Goal: Task Accomplishment & Management: Contribute content

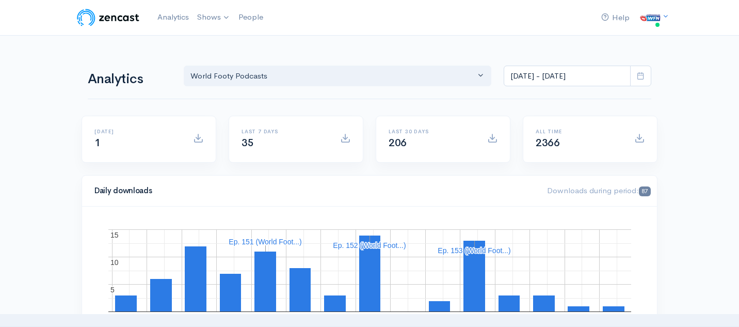
click at [136, 20] on img at bounding box center [108, 17] width 66 height 21
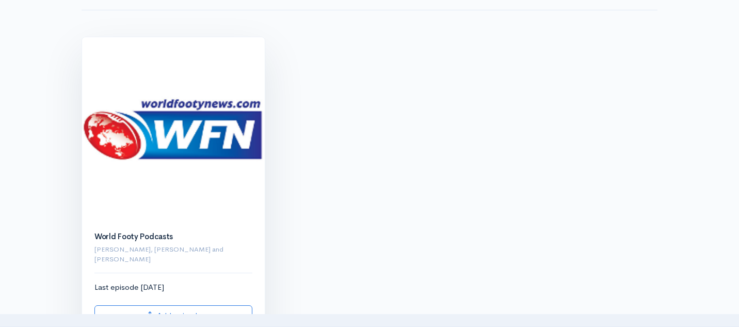
scroll to position [90, 0]
click at [171, 195] on img at bounding box center [173, 128] width 183 height 183
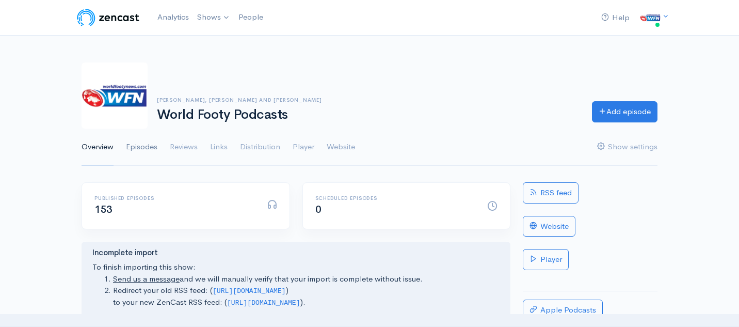
click at [149, 143] on link "Episodes" at bounding box center [142, 147] width 32 height 37
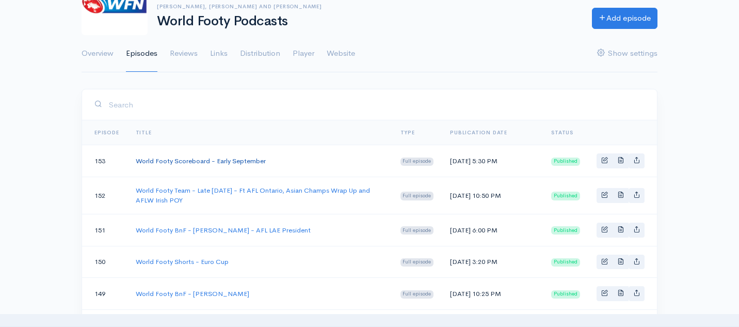
scroll to position [97, 0]
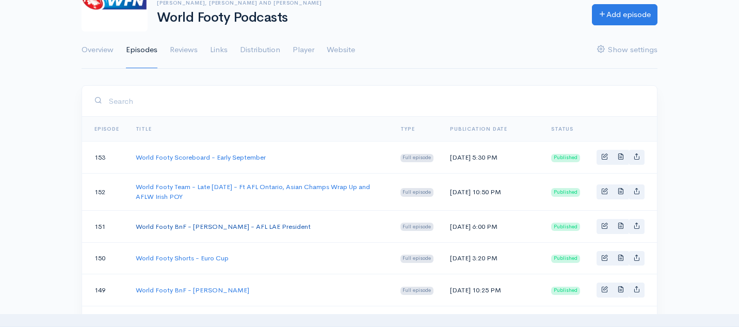
click at [221, 231] on link "World Footy BnF - [PERSON_NAME] - AFL LAE President" at bounding box center [223, 226] width 175 height 9
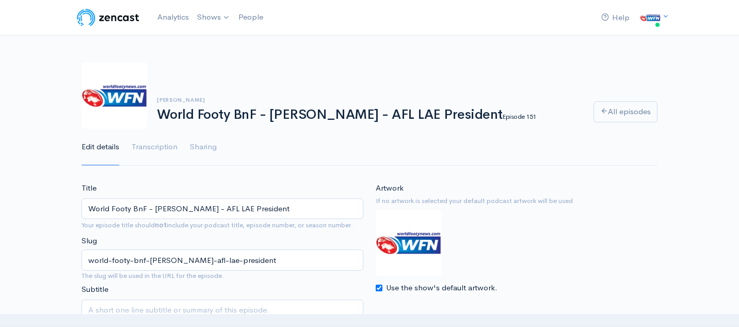
drag, startPoint x: 277, startPoint y: 209, endPoint x: 76, endPoint y: 207, distance: 200.9
click at [76, 207] on div "Title World Footy BnF - [PERSON_NAME] - AFL LAE President Your episode title sh…" at bounding box center [222, 264] width 294 height 165
click at [115, 13] on img at bounding box center [108, 17] width 66 height 21
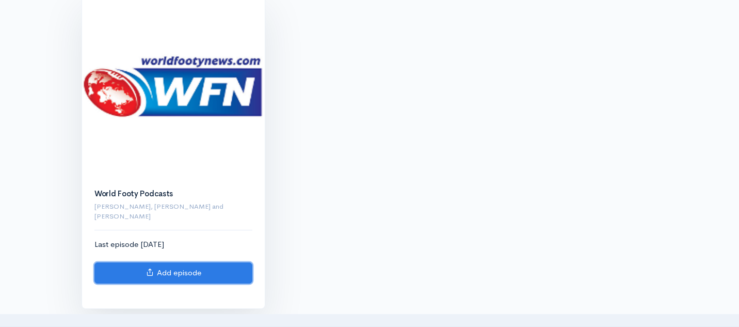
click at [149, 268] on icon at bounding box center [150, 272] width 8 height 8
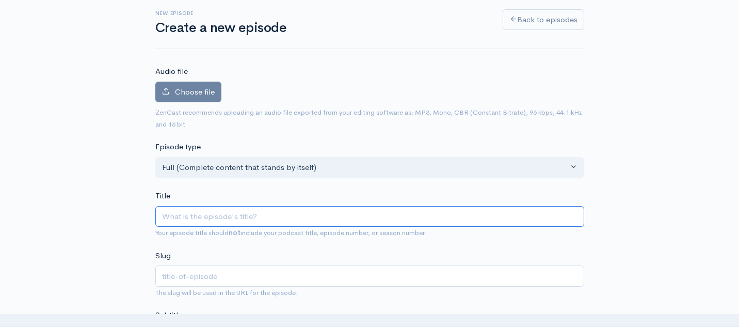
click at [215, 218] on input "Title" at bounding box center [369, 216] width 429 height 21
paste input "World Footy BnF - [PERSON_NAME] - AFL LAE President"
type input "World Footy BnF - [PERSON_NAME] - AFL LAE President"
type input "world-footy-bnf-[PERSON_NAME]-afl-lae-president"
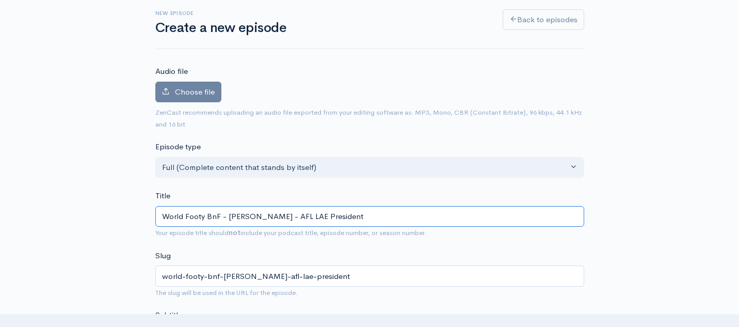
drag, startPoint x: 267, startPoint y: 217, endPoint x: 228, endPoint y: 218, distance: 39.8
click at [228, 218] on input "World Footy BnF - [PERSON_NAME] - AFL LAE President" at bounding box center [369, 216] width 429 height 21
type input "World Footy BnF - K - AFL LAE President"
type input "world-footy-bnf-k-afl-lae-president"
type input "World Footy BnF - Ko - AFL LAE President"
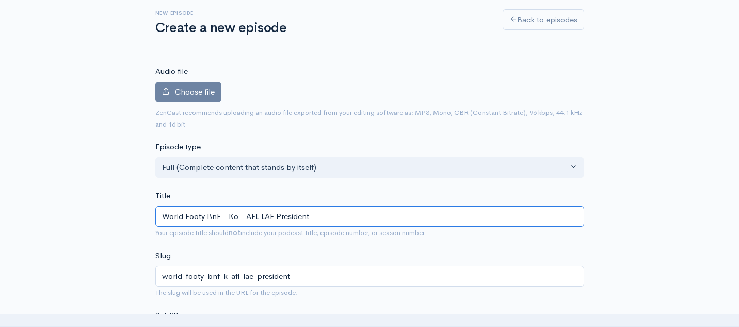
type input "world-footy-bnf-ko-afl-lae-president"
type input "World Footy BnF - Kou - AFL LAE President"
type input "world-footy-bnf-kou-afl-lae-president"
type input "World Footy BnF - Koun - AFL LAE President"
type input "world-footy-bnf-koun-afl-lae-president"
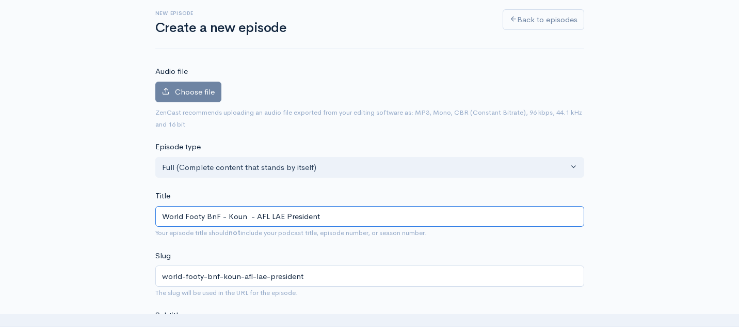
type input "World Footy BnF - Koun S - AFL LAE President"
type input "world-footy-bnf-koun-s-afl-lae-president"
type input "World Footy BnF - [PERSON_NAME] - AFL LAE President"
type input "world-footy-bnf-[PERSON_NAME]-afl-lae-president"
type input "World Footy BnF - [PERSON_NAME] - AFL LAE President"
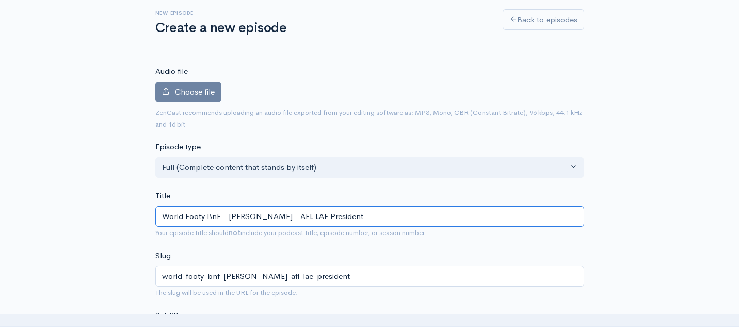
type input "world-footy-bnf-[PERSON_NAME]-afl-lae-president"
type input "World Footy BnF - [PERSON_NAME] - AFL LAE President"
type input "world-footy-bnf-[PERSON_NAME]-afl-lae-president"
type input "World Footy BnF - [PERSON_NAME] - AFL LAE President"
type input "world-footy-bnf-[PERSON_NAME]-afl-lae-president"
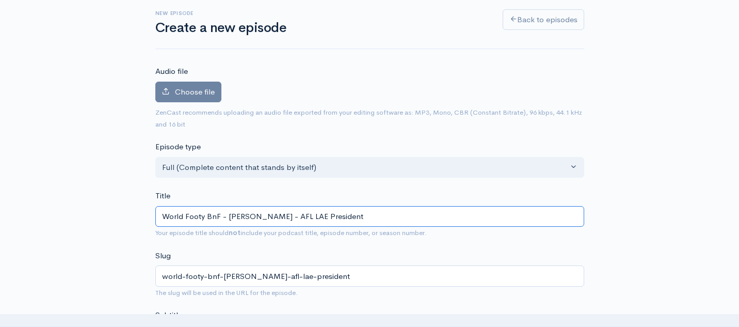
type input "World Footy BnF - [PERSON_NAME] - AFL LAE President"
type input "world-footy-bnf-[PERSON_NAME]-afl-lae-president"
type input "World Footy BnF - [PERSON_NAME] - AFL LAE President"
type input "world-footy-bnf-[PERSON_NAME]-afl-lae-president"
type input "World Footy BnF - [PERSON_NAME] a - AFL LAE President"
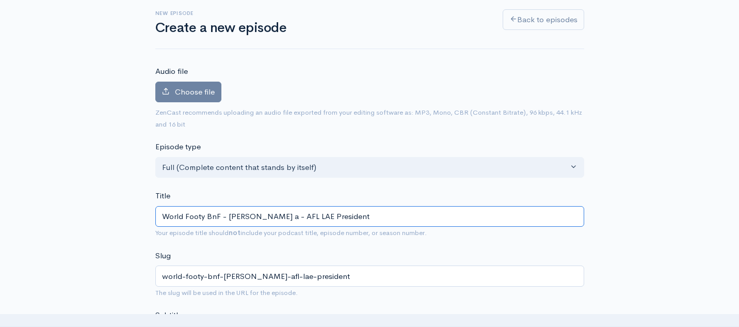
type input "world-footy-bnf-[PERSON_NAME]-a-afl-lae-president"
type input "World Footy BnF - [PERSON_NAME] an - AFL LAE President"
type input "world-footy-bnf-[PERSON_NAME]-an-afl-lae-president"
type input "World Footy BnF - [PERSON_NAME] and - AFL LAE President"
type input "world-footy-bnf-[PERSON_NAME]-and-afl-lae-president"
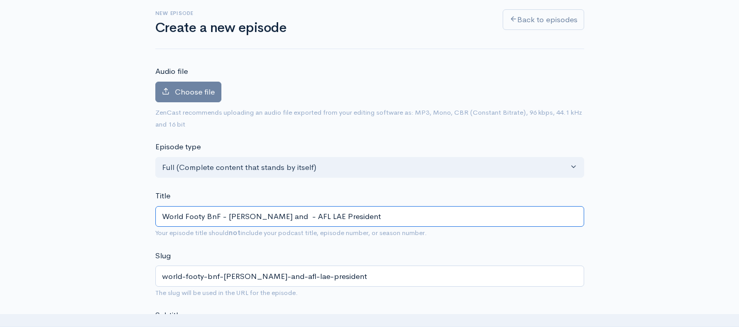
type input "World Footy BnF - [PERSON_NAME] and M - AFL LAE President"
type input "world-footy-bnf-[PERSON_NAME]-and-m-afl-lae-president"
type input "World Footy BnF - [PERSON_NAME] and Ma - AFL LAE President"
type input "world-footy-bnf-[PERSON_NAME]-and-ma-afl-lae-president"
type input "World Footy BnF - [PERSON_NAME] and Mat - AFL LAE President"
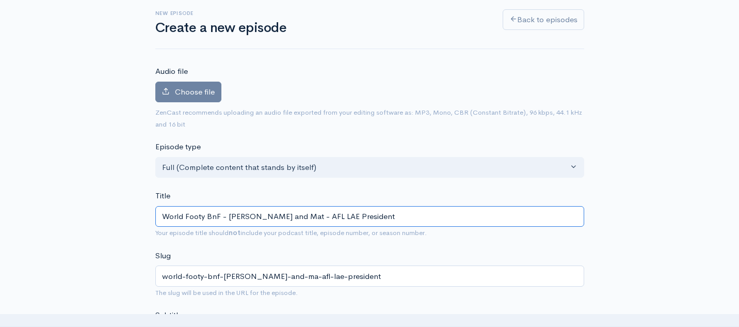
type input "world-footy-bnf-[PERSON_NAME]-and-mat-afl-lae-president"
type input "World Footy BnF - [PERSON_NAME] and [PERSON_NAME] - AFL LAE President"
type input "world-footy-bnf-[PERSON_NAME]-and-[PERSON_NAME]-afl-lae-president"
type input "World Footy BnF - [PERSON_NAME] and [PERSON_NAME] "R - AFL LAE President"
type input "world-footy-bnf-[PERSON_NAME]-and-[PERSON_NAME]-afl-lae-president"
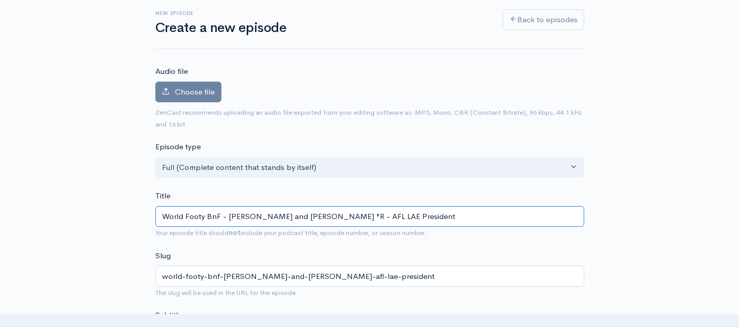
type input "World Footy BnF - [PERSON_NAME] and [PERSON_NAME] "Ra - AFL LAE President"
type input "world-footy-bnf-[PERSON_NAME]-and-[PERSON_NAME]-afl-lae-president"
type input "World Footy BnF - [PERSON_NAME] and [PERSON_NAME] "[PERSON_NAME] - AFL LAE Pres…"
type input "world-footy-bnf-[PERSON_NAME]-and-[PERSON_NAME]-afl-lae-president"
type input "World Footy BnF - [PERSON_NAME] and [PERSON_NAME] "[PERSON_NAME] - AFL LAE Pres…"
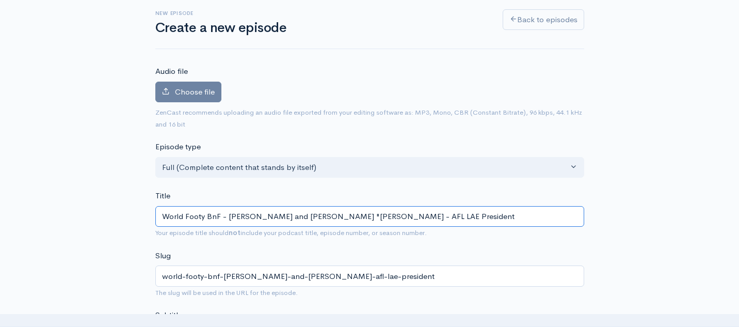
type input "world-footy-bnf-[PERSON_NAME]-and-[PERSON_NAME]-afl-lae-president"
type input "World Footy BnF - [PERSON_NAME] and [PERSON_NAME] "[PERSON_NAME]" B - AFL LAE P…"
type input "world-footy-bnf-[PERSON_NAME]-and-[PERSON_NAME]-afl-lae-president"
type input "World Footy BnF - [PERSON_NAME] and [PERSON_NAME] "[PERSON_NAME]" Bl - AFL LAE …"
type input "world-footy-bnf-[PERSON_NAME]-and-[PERSON_NAME]-afl-lae-president"
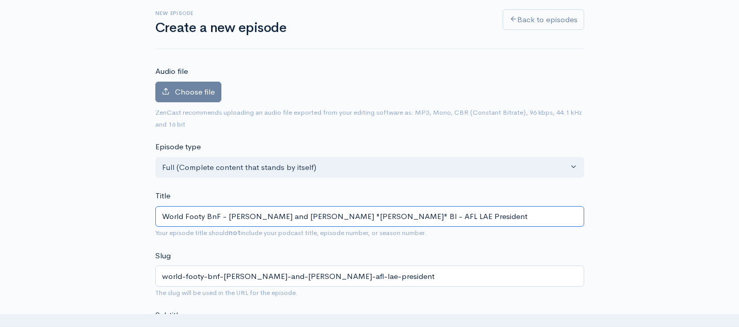
type input "World Footy BnF - [PERSON_NAME] and [PERSON_NAME] "[PERSON_NAME]" Blo - AFL LAE…"
type input "world-footy-bnf-[PERSON_NAME]-and-[PERSON_NAME]-afl-lae-president"
type input "World Footy BnF - [PERSON_NAME] and [PERSON_NAME] "[PERSON_NAME]" [PERSON_NAME]…"
type input "world-footy-bnf-[PERSON_NAME]-and-[PERSON_NAME]-afl-lae-president"
type input "World Footy BnF - [PERSON_NAME] and [PERSON_NAME] "[PERSON_NAME]" Blomb - AFL L…"
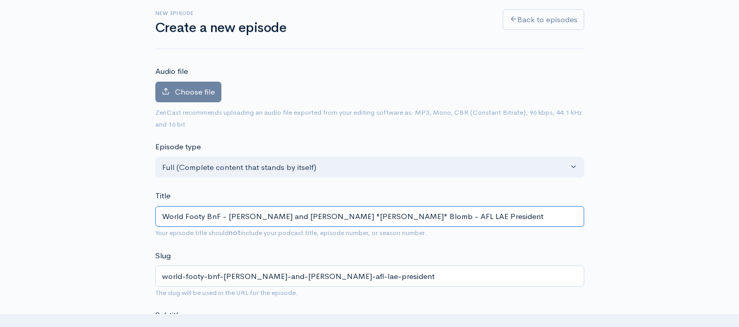
type input "world-footy-bnf-[PERSON_NAME]-and-[PERSON_NAME]-afl-lae-president"
type input "World Footy BnF - [PERSON_NAME] and [PERSON_NAME] "[PERSON_NAME] - AFL LAE Pres…"
type input "world-footy-bnf-[PERSON_NAME]-and-[PERSON_NAME]-afl-lae-president"
type input "World Footy BnF - [PERSON_NAME] and [PERSON_NAME] "[PERSON_NAME] - AFL LAE Pres…"
type input "world-footy-bnf-[PERSON_NAME]-and-[PERSON_NAME]-afl-lae-president"
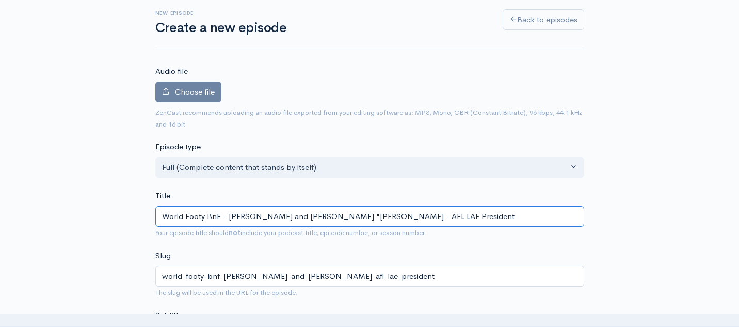
type input "World Footy BnF - [PERSON_NAME] and [PERSON_NAME] "[PERSON_NAME]" [PERSON_NAME]…"
type input "world-footy-bnf-[PERSON_NAME]-and-[PERSON_NAME]-afl-lae-president"
drag, startPoint x: 460, startPoint y: 216, endPoint x: 381, endPoint y: 219, distance: 79.6
click at [381, 219] on input "World Footy BnF - [PERSON_NAME] and [PERSON_NAME] "[PERSON_NAME]" [PERSON_NAME]…" at bounding box center [369, 216] width 429 height 21
paste input "Cambodian Eagles"
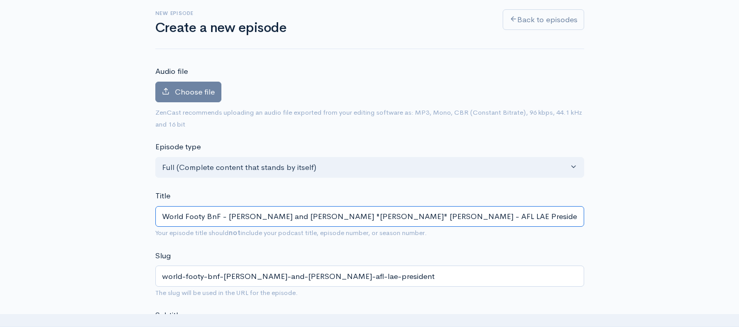
type input "World Footy BnF - [PERSON_NAME] and [PERSON_NAME] "[PERSON_NAME]" [PERSON_NAME]…"
type input "world-footy-bnf-[PERSON_NAME]-and-[PERSON_NAME]-cambodian-eagles"
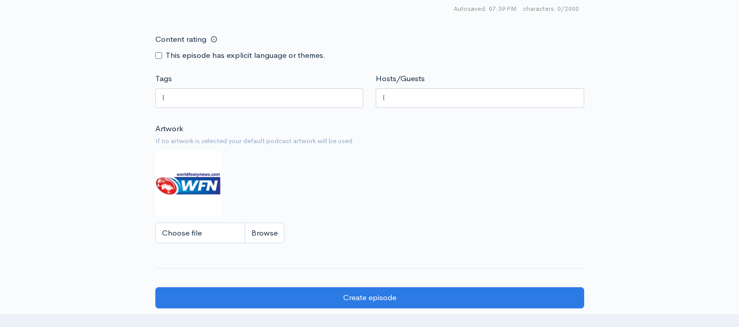
scroll to position [706, 0]
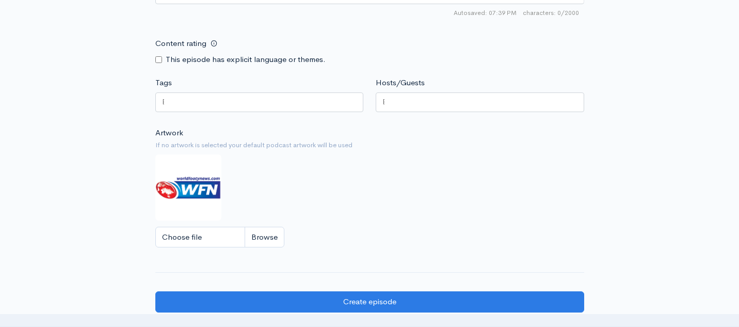
type input "World Footy BnF - [PERSON_NAME] and [PERSON_NAME] "[PERSON_NAME]" [PERSON_NAME]…"
click at [422, 106] on div at bounding box center [480, 102] width 209 height 20
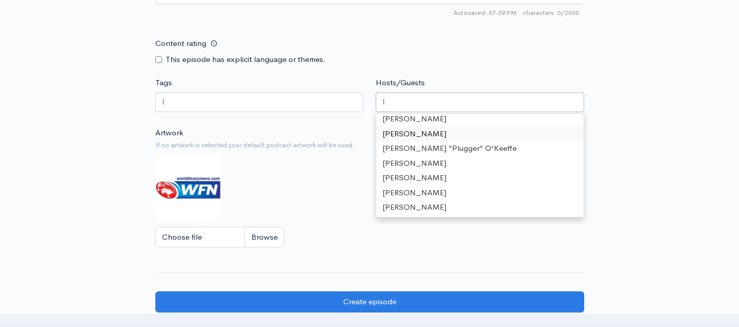
scroll to position [0, 0]
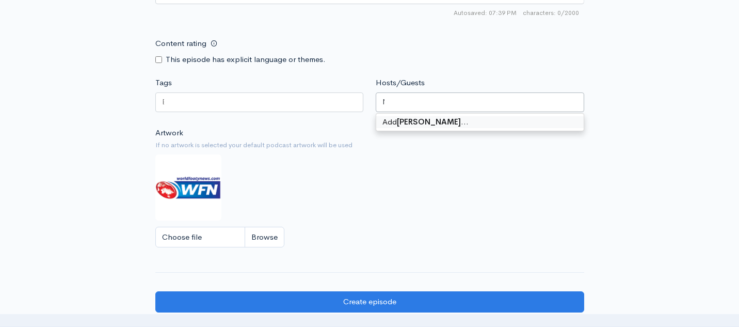
type input "[PERSON_NAME]"
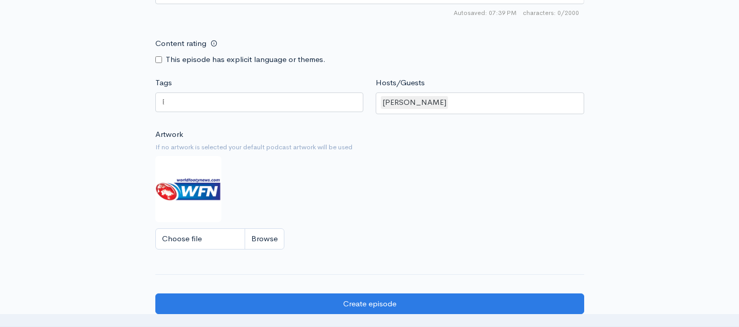
click at [460, 52] on div "Content rating This episode has explicit language or themes." at bounding box center [370, 49] width 442 height 33
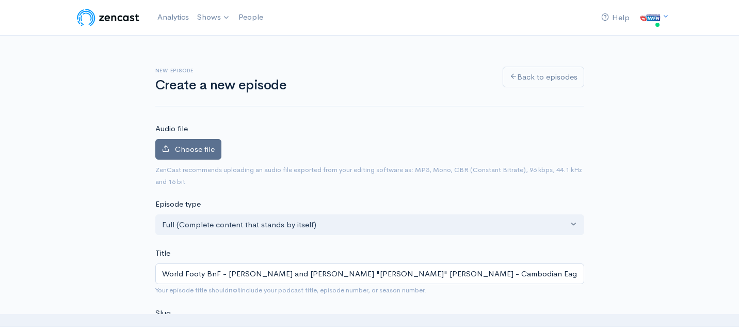
click at [188, 147] on span "Choose file" at bounding box center [195, 149] width 40 height 10
click at [0, 0] on input "Choose file" at bounding box center [0, 0] width 0 height 0
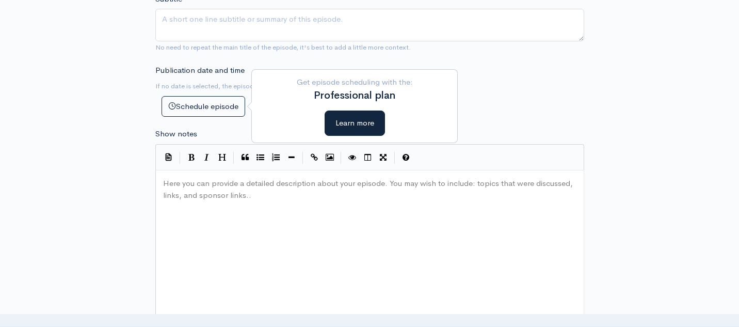
scroll to position [440, 0]
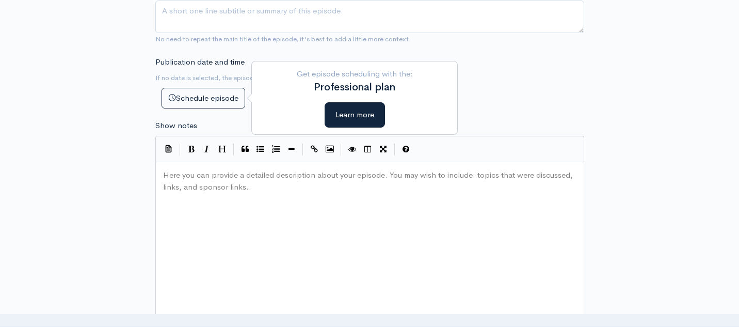
click at [215, 179] on pre "​" at bounding box center [370, 175] width 418 height 12
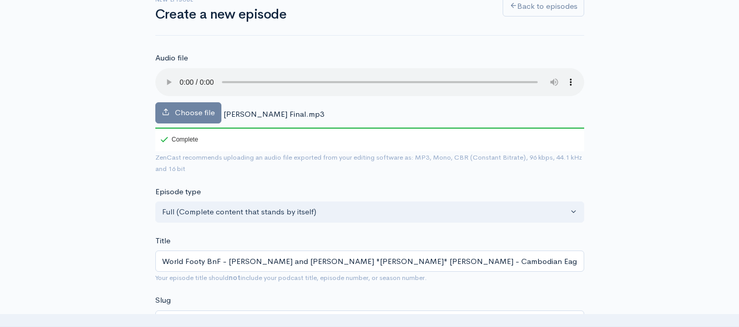
scroll to position [69, 0]
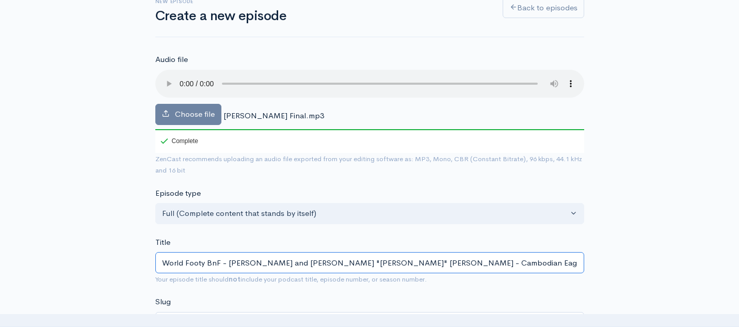
drag, startPoint x: 272, startPoint y: 264, endPoint x: 247, endPoint y: 266, distance: 24.8
click at [247, 266] on input "World Footy BnF - [PERSON_NAME] and [PERSON_NAME] "[PERSON_NAME]" [PERSON_NAME]…" at bounding box center [369, 262] width 429 height 21
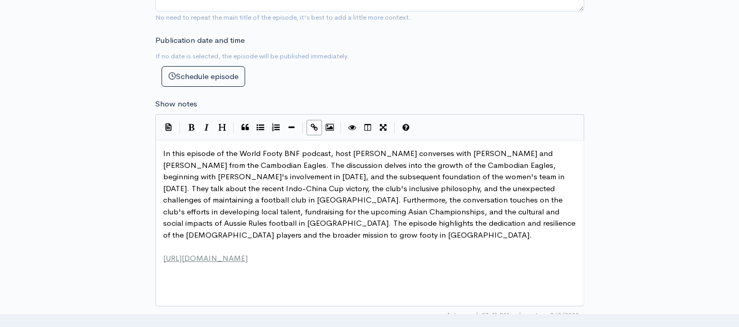
scroll to position [486, 0]
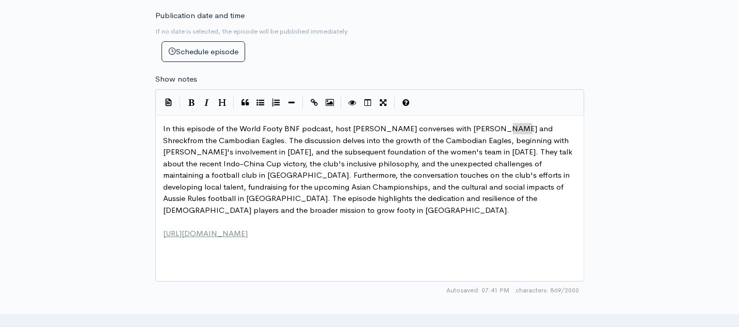
type textarea "[PERSON_NAME]"
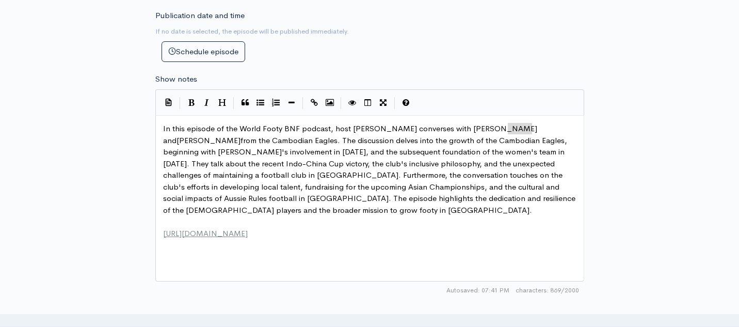
drag, startPoint x: 532, startPoint y: 128, endPoint x: 510, endPoint y: 129, distance: 22.7
click at [204, 176] on span "In this episode of the World Footy BNF podcast, host [PERSON_NAME] converses wi…" at bounding box center [370, 168] width 415 height 91
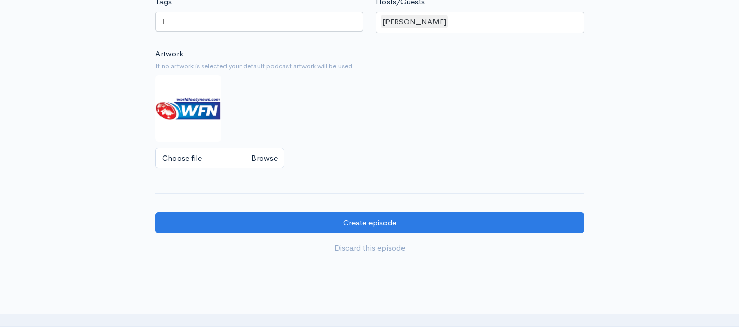
scroll to position [846, 0]
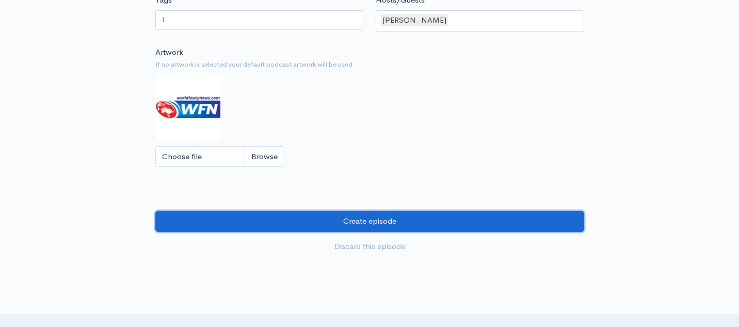
click at [299, 216] on input "Create episode" at bounding box center [369, 221] width 429 height 21
